Goal: Find specific page/section: Find specific page/section

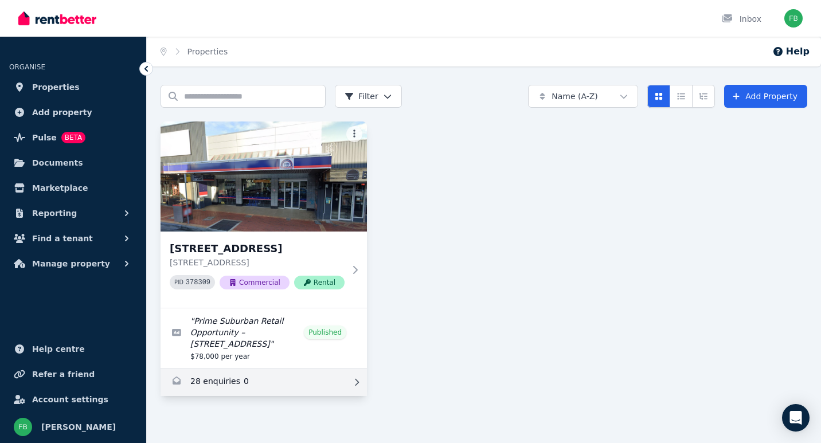
click at [241, 380] on link "Enquiries for 84 Main Rd, Moonah" at bounding box center [264, 383] width 206 height 28
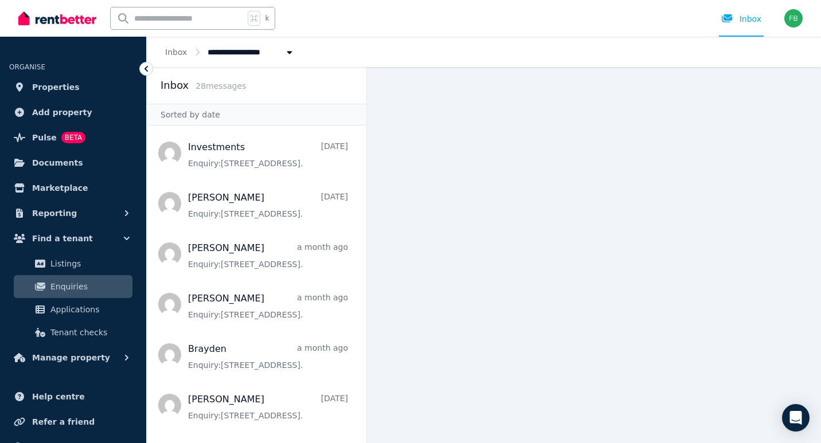
click at [429, 37] on div "**********" at bounding box center [484, 52] width 674 height 30
